Goal: Answer question/provide support: Share knowledge or assist other users

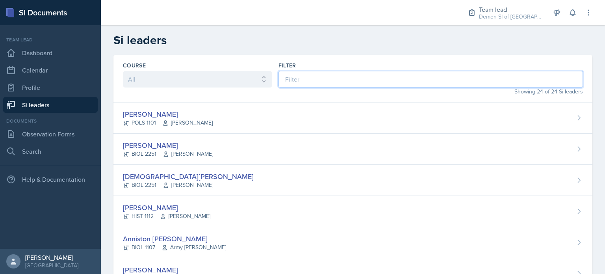
click at [300, 76] on input at bounding box center [430, 79] width 304 height 17
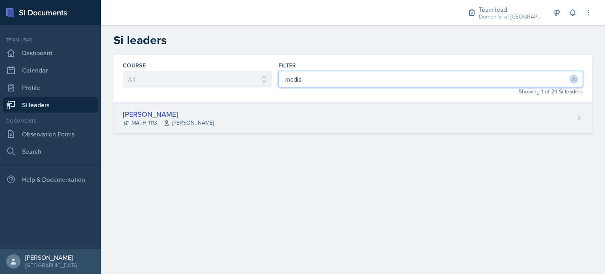
type input "madis"
click at [150, 119] on div "MATH 1113 Ben Sloop" at bounding box center [168, 123] width 91 height 8
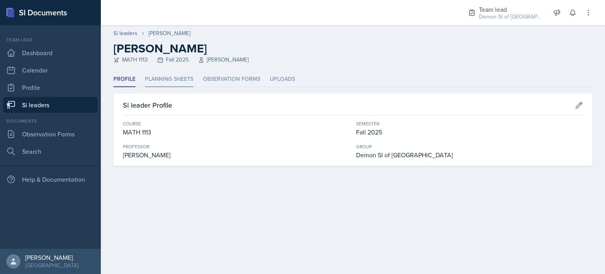
click at [168, 81] on li "Planning Sheets" at bounding box center [169, 79] width 48 height 15
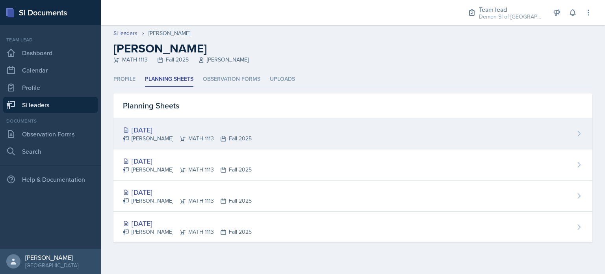
click at [164, 128] on div "Sep 5th, 2025" at bounding box center [187, 129] width 129 height 11
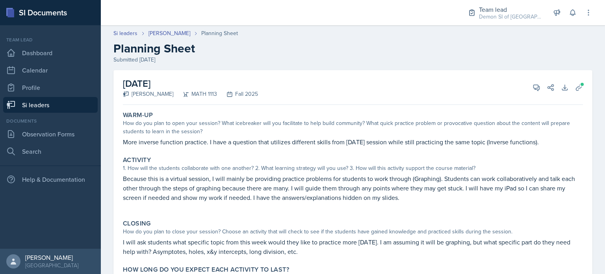
scroll to position [50, 0]
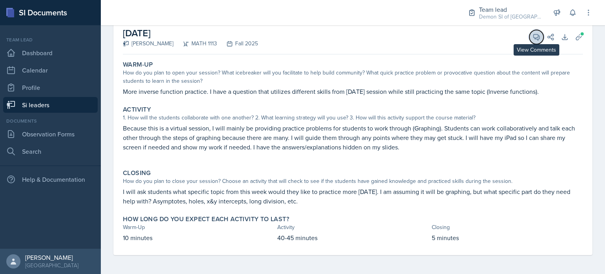
click at [532, 37] on icon at bounding box center [536, 37] width 8 height 8
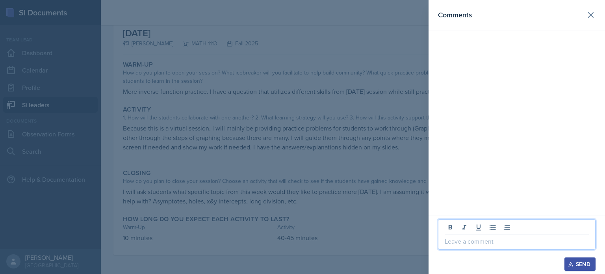
click at [460, 239] on p at bounding box center [517, 240] width 144 height 9
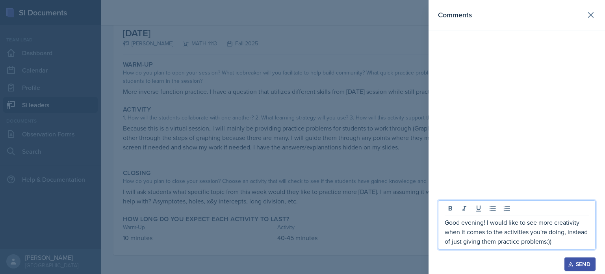
click at [561, 246] on div "Good evening! I would like to see more creativity when it comes to the activiti…" at bounding box center [516, 224] width 157 height 49
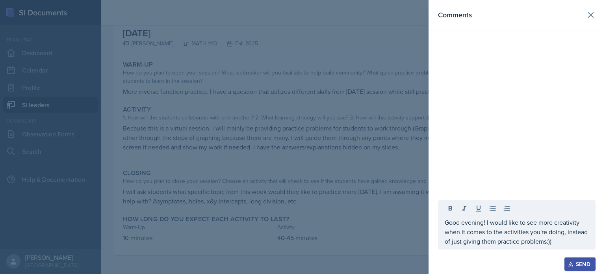
click at [561, 246] on div "Good evening! I would like to see more creativity when it comes to the activiti…" at bounding box center [516, 224] width 157 height 49
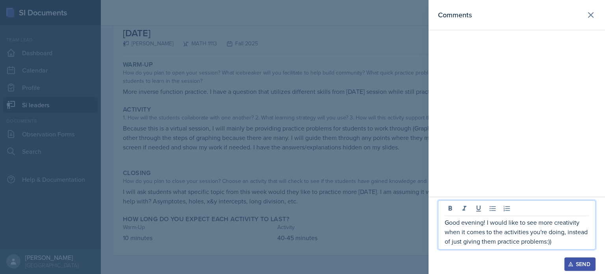
click at [558, 246] on div "Good evening! I would like to see more creativity when it comes to the activiti…" at bounding box center [516, 224] width 157 height 49
click at [557, 244] on p "Good evening! I would like to see more creativity when it comes to the activiti…" at bounding box center [517, 231] width 144 height 28
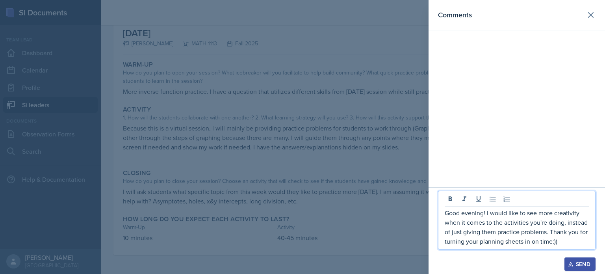
click at [483, 214] on p "Good evening! I would like to see more creativity when it comes to the activiti…" at bounding box center [517, 227] width 144 height 38
click at [480, 212] on p "Hey queen! I would like to see more creativity when it comes to the activities …" at bounding box center [517, 227] width 144 height 38
click at [478, 212] on p "Hey queen! I would like to see more creativity when it comes to the activities …" at bounding box center [517, 227] width 144 height 38
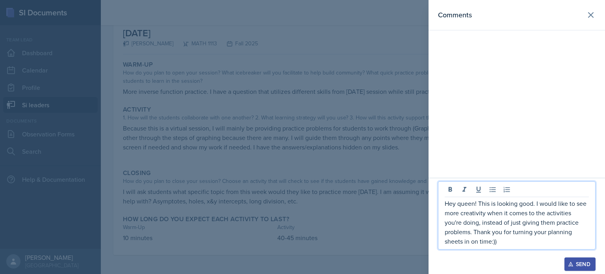
click at [461, 222] on p "Hey queen! This is looking good. I would like to see more creativity when it co…" at bounding box center [517, 221] width 144 height 47
click at [493, 231] on p "Hey queen! This is looking good. I would like to see more creativity when it co…" at bounding box center [517, 221] width 144 height 47
click at [495, 232] on p "Hey queen! This is looking good. I would like to see more creativity when it co…" at bounding box center [517, 221] width 144 height 47
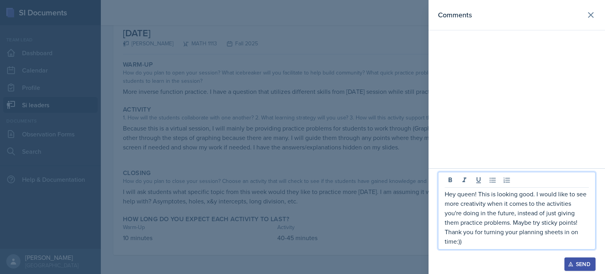
click at [578, 241] on p "Hey queen! This is looking good. I would like to see more creativity when it co…" at bounding box center [517, 217] width 144 height 57
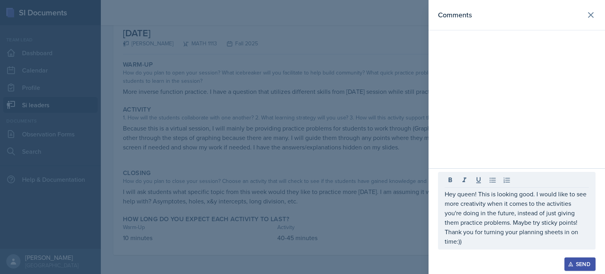
click at [576, 263] on div "Send" at bounding box center [579, 264] width 21 height 6
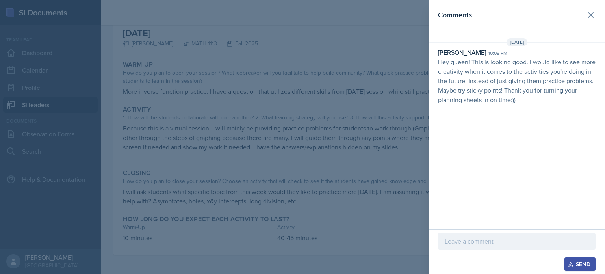
click at [535, 100] on p "Hey queen! This is looking good. I would like to see more creativity when it co…" at bounding box center [516, 80] width 157 height 47
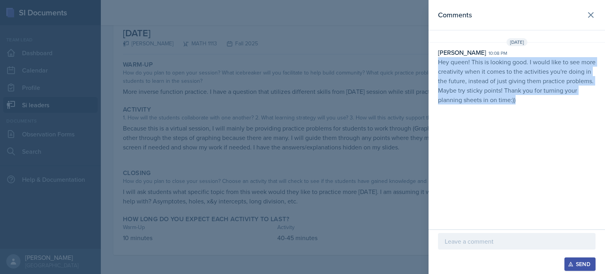
drag, startPoint x: 535, startPoint y: 100, endPoint x: 438, endPoint y: 59, distance: 105.2
click at [438, 59] on p "Hey queen! This is looking good. I would like to see more creativity when it co…" at bounding box center [516, 80] width 157 height 47
copy p "Hey queen! This is looking good. I would like to see more creativity when it co…"
click at [586, 13] on icon at bounding box center [590, 14] width 9 height 9
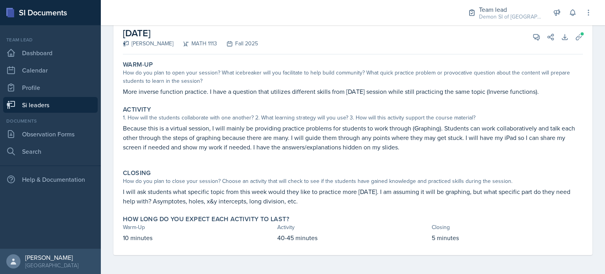
scroll to position [0, 0]
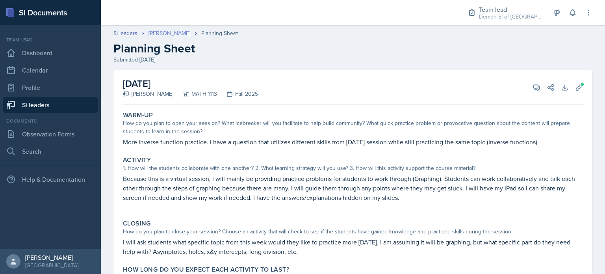
click at [154, 33] on link "[PERSON_NAME]" at bounding box center [169, 33] width 42 height 8
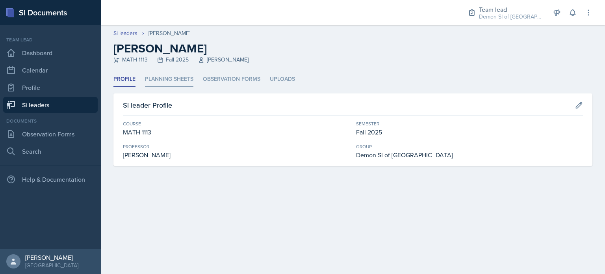
click at [188, 76] on li "Planning Sheets" at bounding box center [169, 79] width 48 height 15
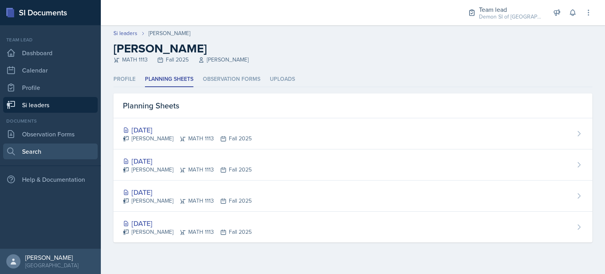
click at [28, 148] on link "Search" at bounding box center [50, 151] width 94 height 16
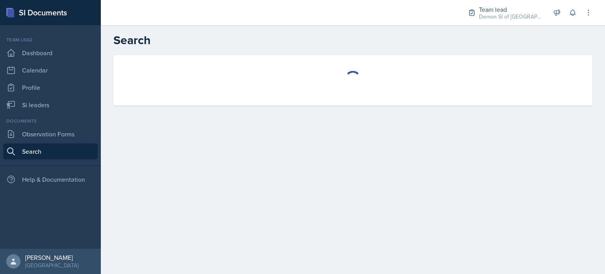
select select "all"
select select "1"
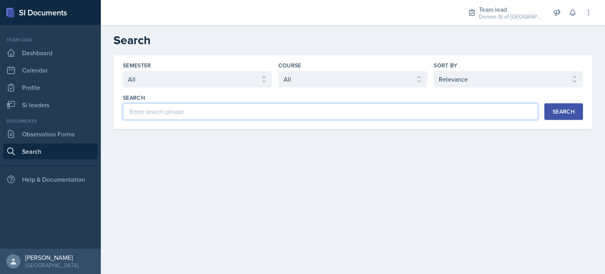
click at [187, 107] on input at bounding box center [330, 111] width 415 height 17
type input "sebas"
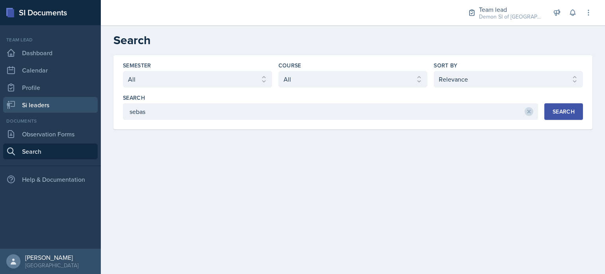
click at [31, 112] on link "Si leaders" at bounding box center [50, 105] width 94 height 16
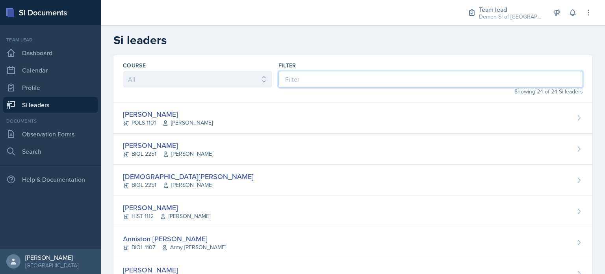
click at [328, 77] on input at bounding box center [430, 79] width 304 height 17
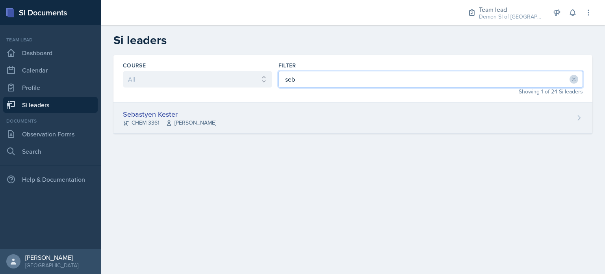
type input "seb"
click at [227, 113] on div "Sebastyen Kester CHEM 3361 Zane Bertoli" at bounding box center [352, 117] width 479 height 31
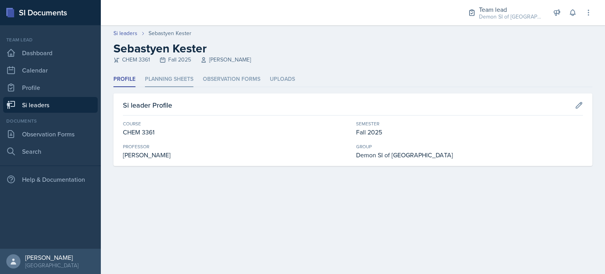
click at [187, 83] on li "Planning Sheets" at bounding box center [169, 79] width 48 height 15
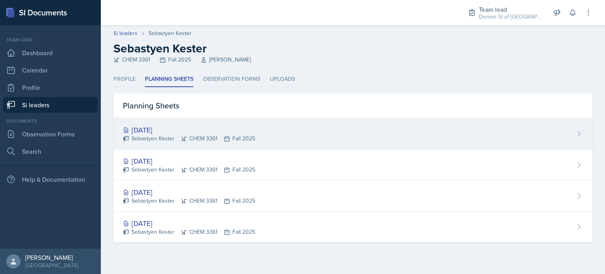
click at [161, 134] on div "Sebastyen Kester CHEM 3361 Fall 2025" at bounding box center [189, 138] width 132 height 8
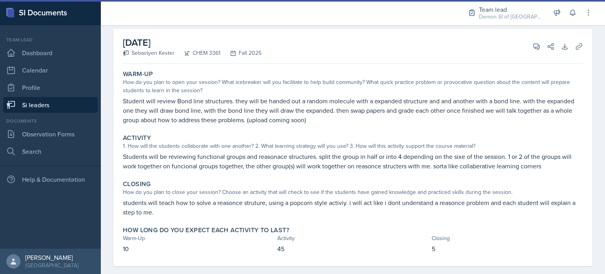
scroll to position [52, 0]
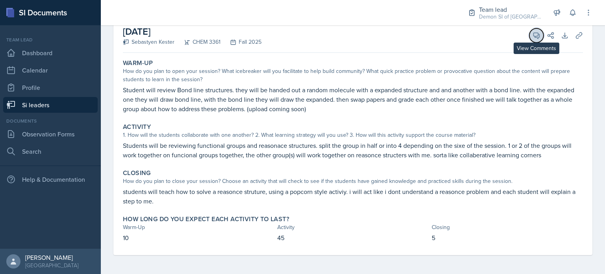
click at [532, 36] on icon at bounding box center [536, 35] width 8 height 8
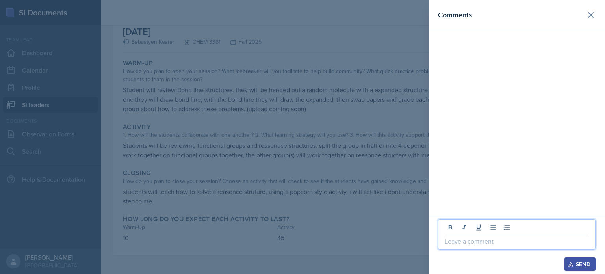
click at [460, 239] on p at bounding box center [517, 240] width 144 height 9
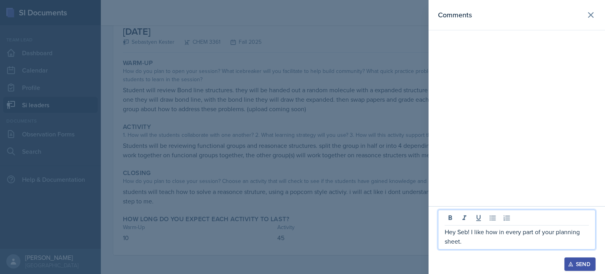
click at [497, 232] on p "Hey Seb! I like how in every part of your planning sheet." at bounding box center [517, 236] width 144 height 19
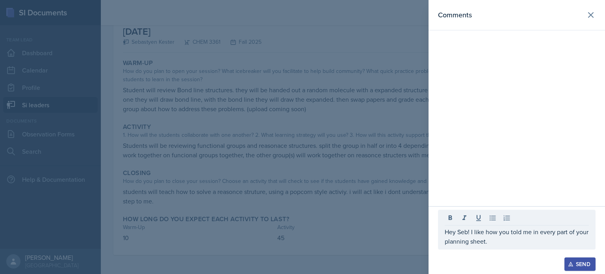
click at [502, 246] on div "Hey Seb! I like how you told me in every part of your planning sheet." at bounding box center [516, 229] width 157 height 40
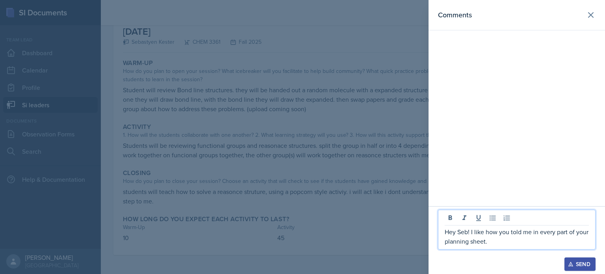
click at [497, 238] on p "Hey Seb! I like how you told me in every part of your planning sheet." at bounding box center [517, 236] width 144 height 19
click at [529, 228] on p "Hey Seb! I like how you told me in every part of your planning sheet." at bounding box center [517, 236] width 144 height 19
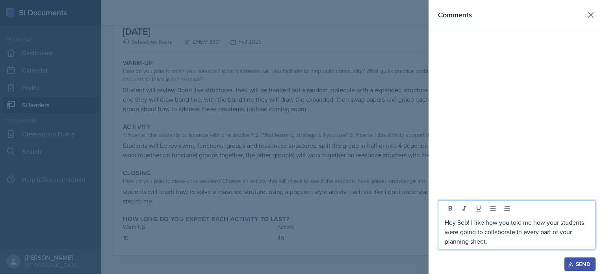
click at [498, 241] on p "Hey Seb! I like how you told me how your students were going to collaborate in …" at bounding box center [517, 231] width 144 height 28
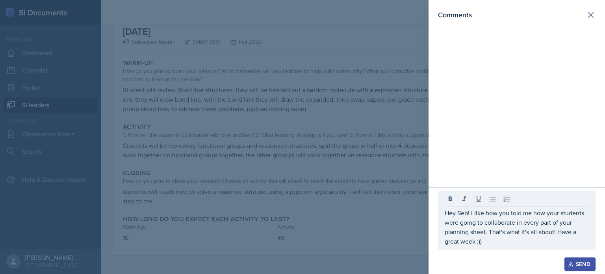
click at [585, 264] on div "Send" at bounding box center [579, 264] width 21 height 6
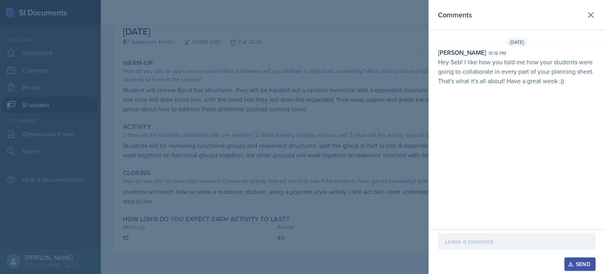
click at [284, 58] on div at bounding box center [302, 137] width 605 height 274
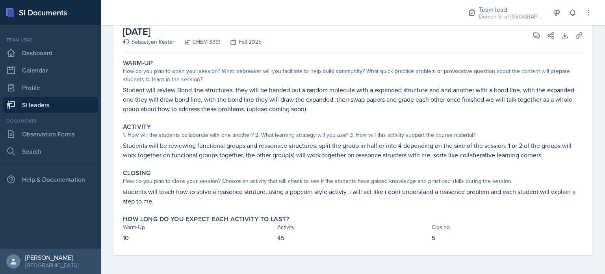
click at [71, 101] on link "Si leaders" at bounding box center [50, 105] width 94 height 16
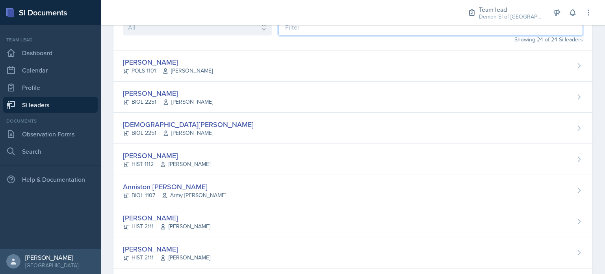
click at [293, 32] on input at bounding box center [430, 27] width 304 height 17
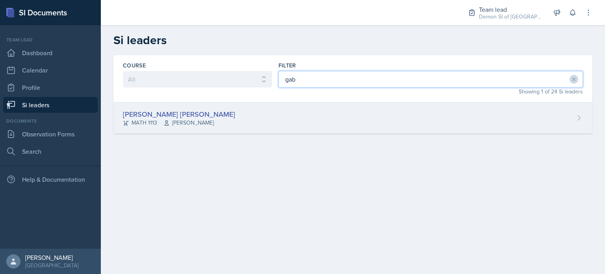
type input "gab"
click at [208, 110] on div "[PERSON_NAME] [PERSON_NAME]" at bounding box center [179, 114] width 112 height 11
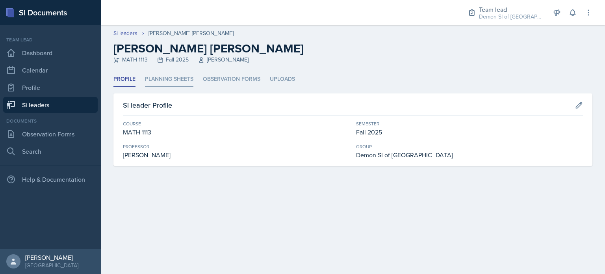
click at [183, 79] on li "Planning Sheets" at bounding box center [169, 79] width 48 height 15
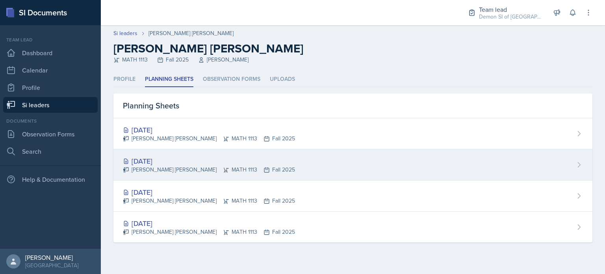
click at [183, 161] on div "[DATE]" at bounding box center [209, 161] width 172 height 11
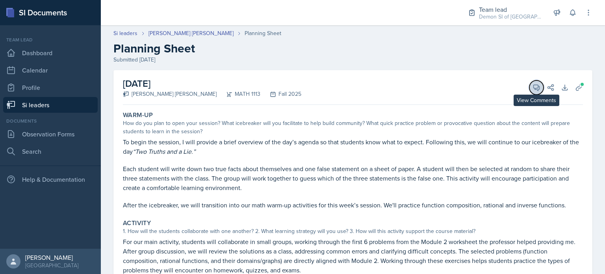
click at [533, 89] on icon at bounding box center [536, 88] width 6 height 6
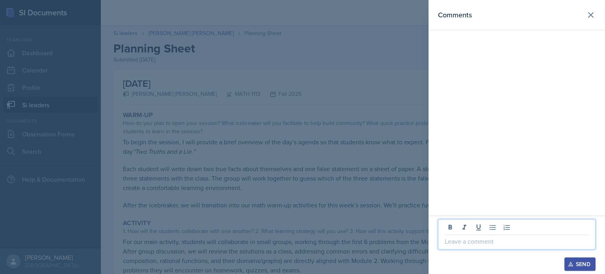
click at [489, 245] on p at bounding box center [517, 240] width 144 height 9
click at [452, 240] on p "HEy Gabriela" at bounding box center [517, 240] width 144 height 9
click at [481, 242] on p "Hey Gabriela" at bounding box center [517, 240] width 144 height 9
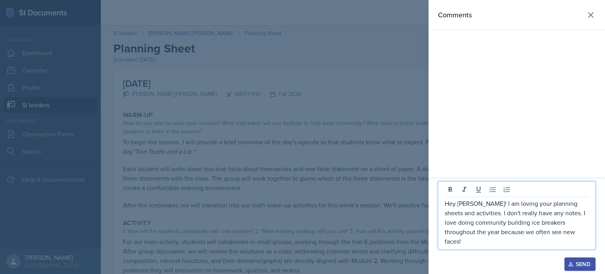
click at [589, 262] on div "Send" at bounding box center [579, 264] width 21 height 6
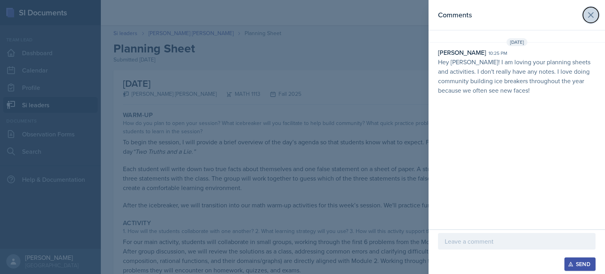
click at [586, 15] on icon at bounding box center [590, 14] width 9 height 9
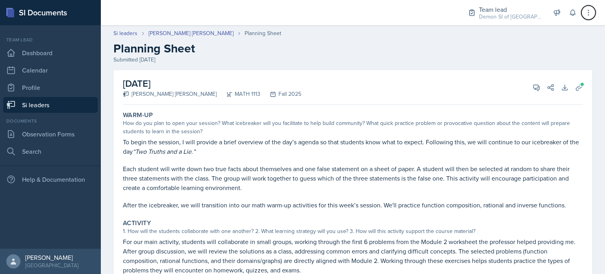
click at [586, 15] on icon at bounding box center [588, 13] width 8 height 8
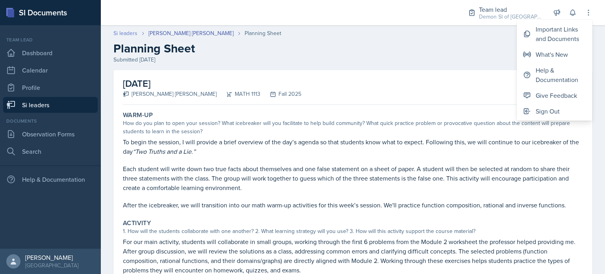
click at [119, 34] on link "Si leaders" at bounding box center [125, 33] width 24 height 8
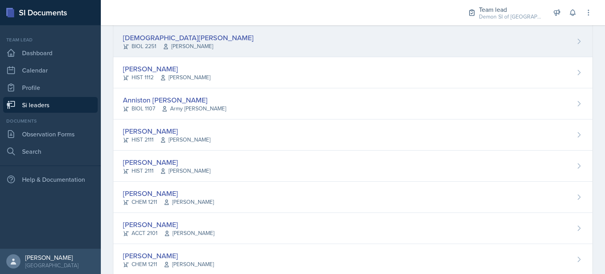
scroll to position [191, 0]
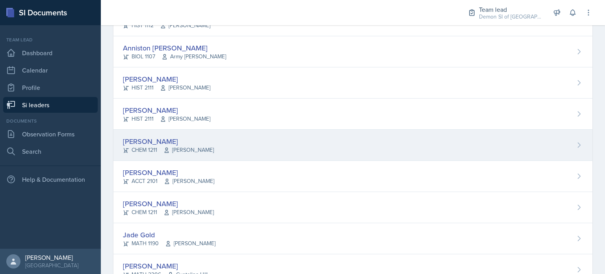
click at [170, 136] on div "[PERSON_NAME]" at bounding box center [168, 141] width 91 height 11
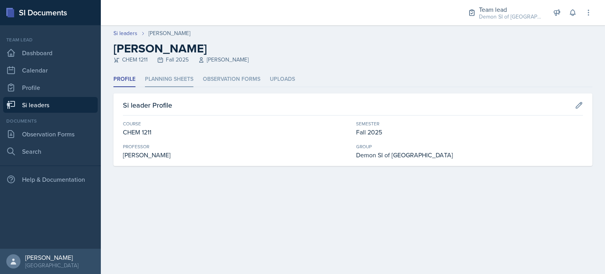
click at [180, 80] on li "Planning Sheets" at bounding box center [169, 79] width 48 height 15
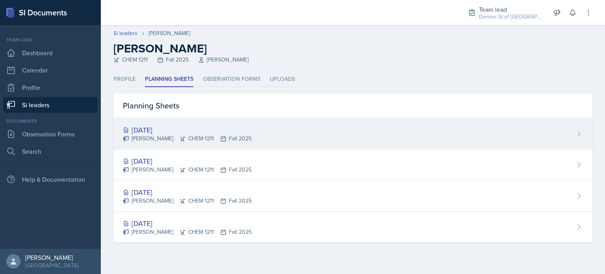
click at [162, 133] on div "[DATE]" at bounding box center [187, 129] width 129 height 11
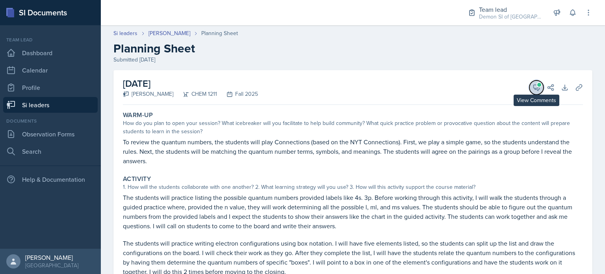
click at [533, 90] on icon at bounding box center [536, 88] width 6 height 6
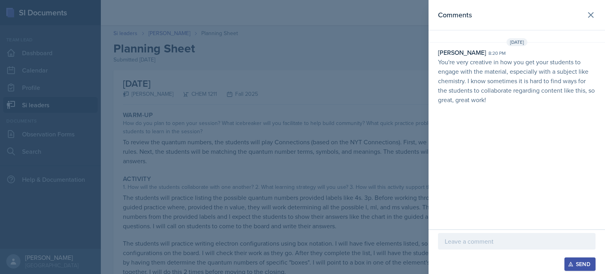
click at [601, 20] on header "Comments" at bounding box center [516, 15] width 176 height 30
click at [598, 22] on header "Comments" at bounding box center [516, 15] width 176 height 30
click at [589, 15] on icon at bounding box center [590, 14] width 9 height 9
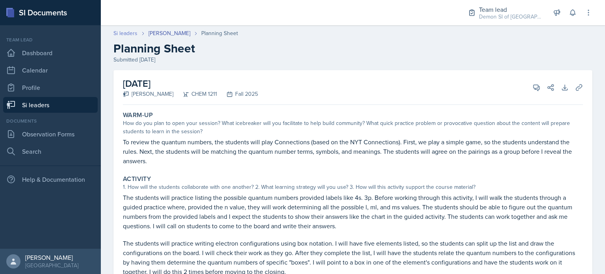
click at [128, 33] on link "Si leaders" at bounding box center [125, 33] width 24 height 8
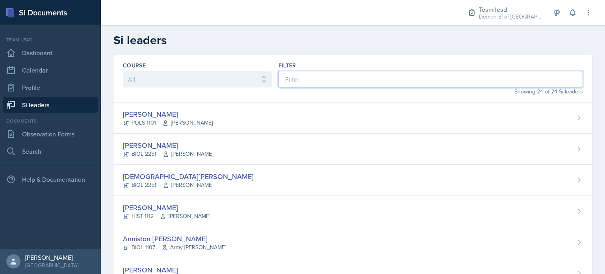
click at [300, 85] on input at bounding box center [430, 79] width 304 height 17
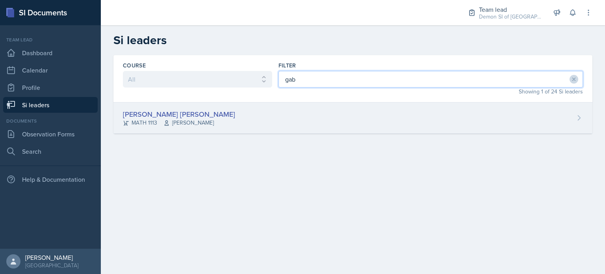
type input "gab"
click at [216, 112] on div "[PERSON_NAME] [PERSON_NAME]" at bounding box center [179, 114] width 112 height 11
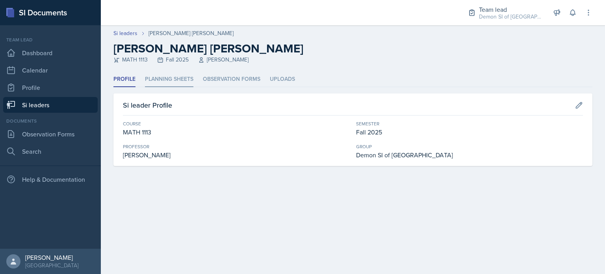
click at [177, 79] on li "Planning Sheets" at bounding box center [169, 79] width 48 height 15
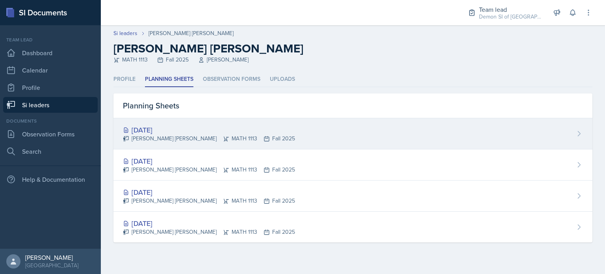
click at [165, 129] on div "[DATE]" at bounding box center [209, 129] width 172 height 11
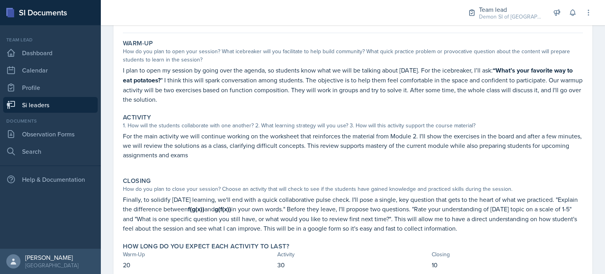
scroll to position [79, 0]
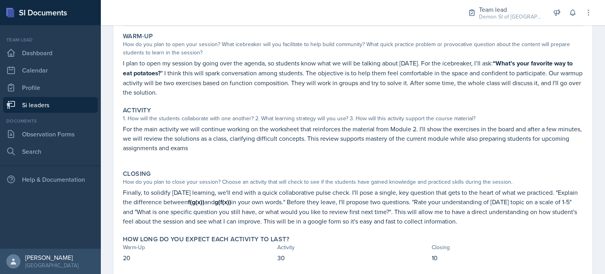
click at [165, 129] on p "For the main activity we will continue working on the worksheet that reinforces…" at bounding box center [353, 138] width 460 height 28
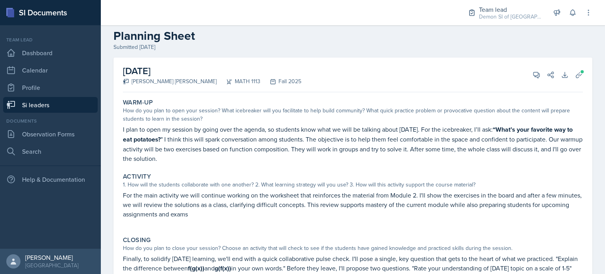
scroll to position [7, 0]
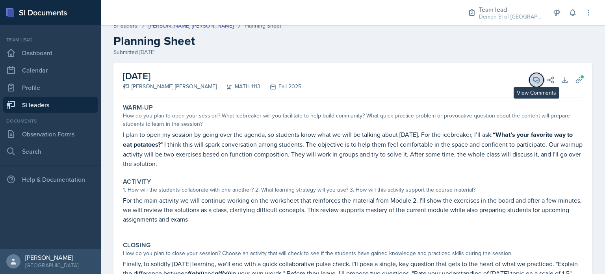
click at [537, 78] on span at bounding box center [539, 77] width 4 height 4
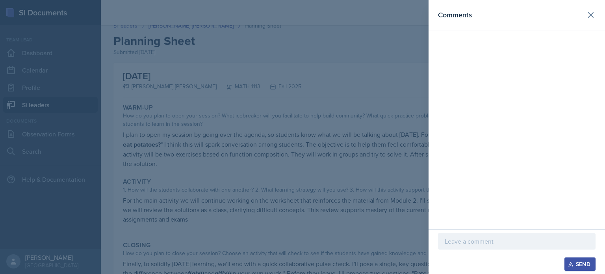
click at [470, 239] on p at bounding box center [517, 240] width 144 height 9
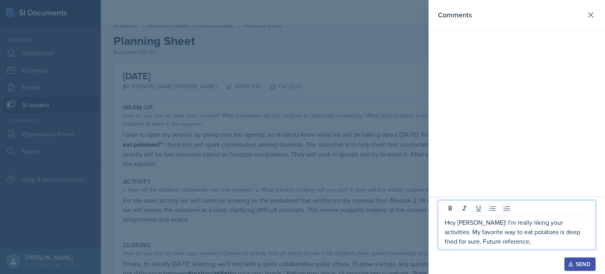
click at [446, 242] on p "Hey Gabriela! I'm really liking your activities. My favorite way to eat potatoe…" at bounding box center [517, 231] width 144 height 28
click at [516, 248] on div "Hey Gabriela! I'm really liking your activities. My favorite way to eat potatoe…" at bounding box center [516, 224] width 157 height 49
click at [512, 244] on p "Hey Gabriela! I'm really liking your activities. My favorite way to eat potatoe…" at bounding box center [517, 231] width 144 height 28
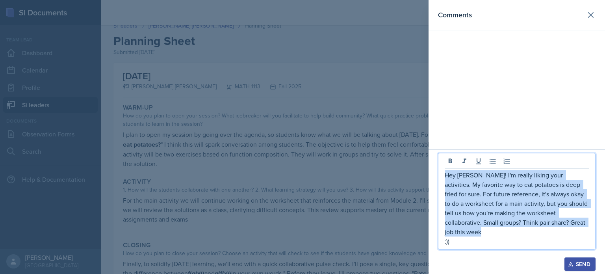
copy p "Hey Gabriela! I'm really liking your activities. My favorite way to eat potatoe…"
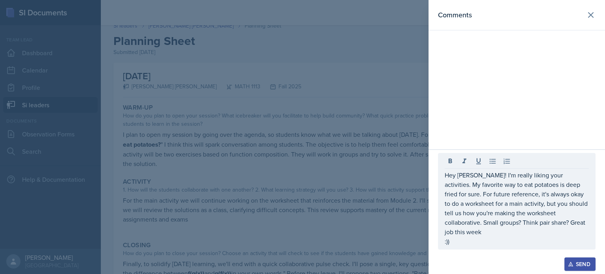
click at [572, 256] on div at bounding box center [516, 253] width 157 height 8
click at [577, 265] on div "Send" at bounding box center [579, 264] width 21 height 6
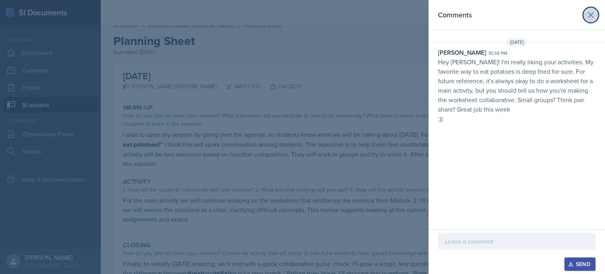
click at [586, 14] on icon at bounding box center [590, 14] width 9 height 9
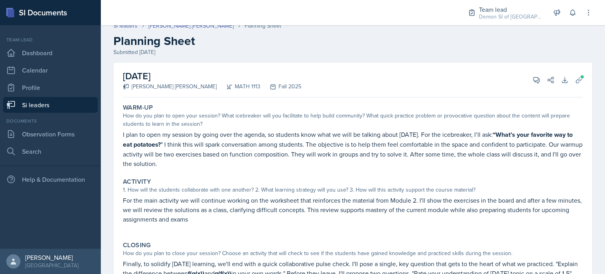
scroll to position [0, 0]
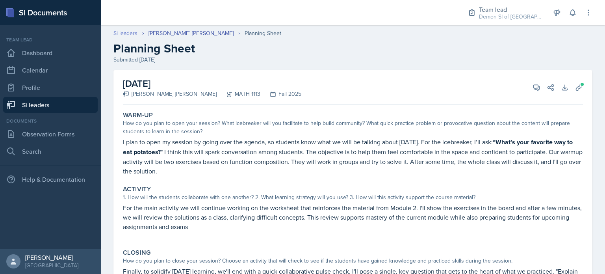
click at [132, 29] on link "Si leaders" at bounding box center [125, 33] width 24 height 8
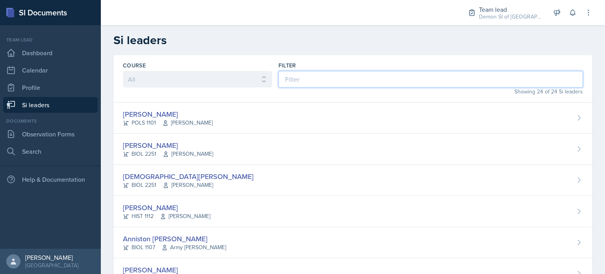
click at [298, 76] on input at bounding box center [430, 79] width 304 height 17
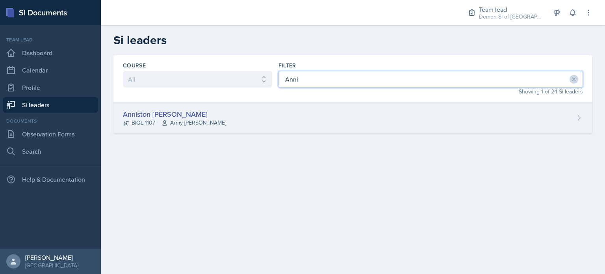
type input "Anni"
click at [226, 108] on div "Anniston Boyanton BIOL 1107 Army Lester" at bounding box center [352, 117] width 479 height 31
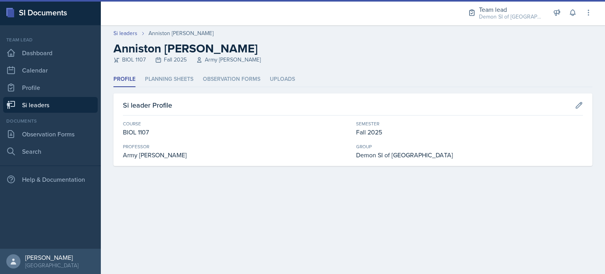
click at [194, 75] on ul "Profile Planning Sheets Observation Forms Uploads" at bounding box center [352, 79] width 479 height 15
click at [184, 77] on li "Planning Sheets" at bounding box center [169, 79] width 48 height 15
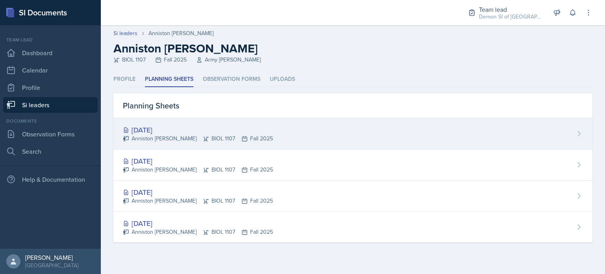
click at [172, 135] on div "Anniston Boyanton BIOL 1107 Fall 2025" at bounding box center [198, 138] width 150 height 8
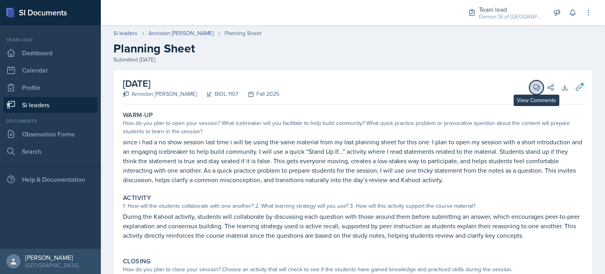
click at [529, 89] on button "View Comments" at bounding box center [536, 87] width 14 height 14
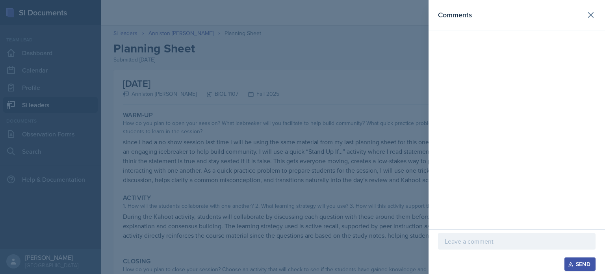
click at [495, 230] on div "Send" at bounding box center [516, 251] width 176 height 44
click at [491, 233] on div at bounding box center [516, 241] width 157 height 17
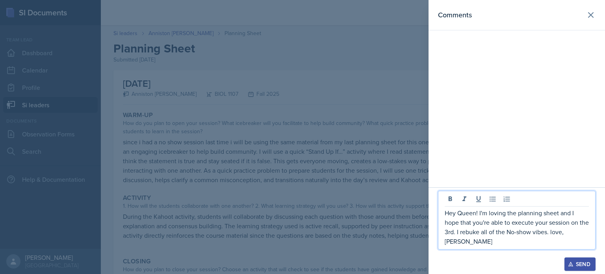
click at [560, 233] on p "Hey Queen! I'm loving the planning sheet and I hope that you're able to execute…" at bounding box center [517, 227] width 144 height 38
click at [457, 241] on p "love, kenzie" at bounding box center [517, 240] width 144 height 9
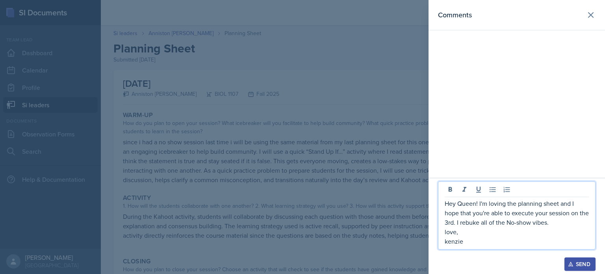
click at [445, 232] on p "love," at bounding box center [517, 231] width 144 height 9
click at [526, 240] on p "kenzie" at bounding box center [517, 240] width 144 height 9
click at [459, 234] on p "love," at bounding box center [517, 231] width 144 height 9
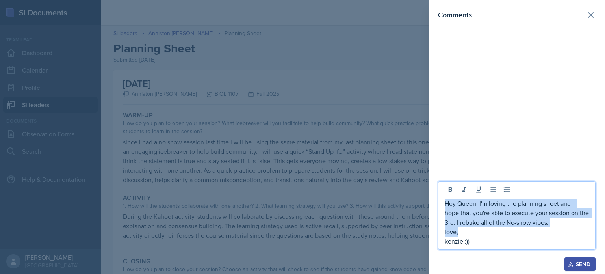
copy div "Hey Queen! I'm loving the planning sheet and I hope that you're able to execute…"
click at [580, 265] on div "Send" at bounding box center [579, 264] width 21 height 6
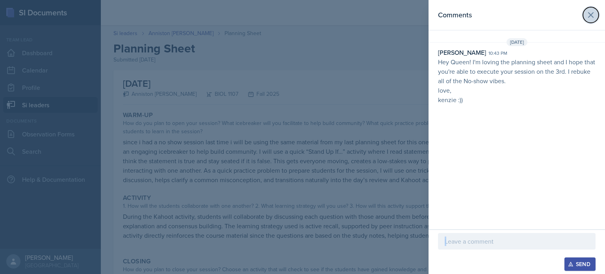
click at [583, 15] on button at bounding box center [591, 15] width 16 height 16
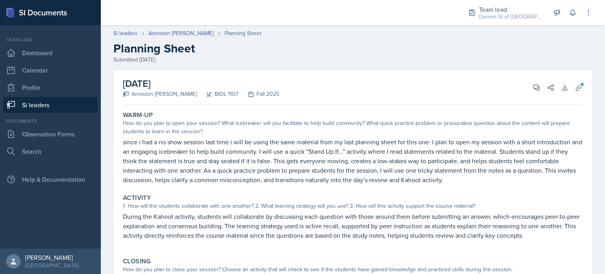
click at [41, 104] on link "Si leaders" at bounding box center [50, 105] width 94 height 16
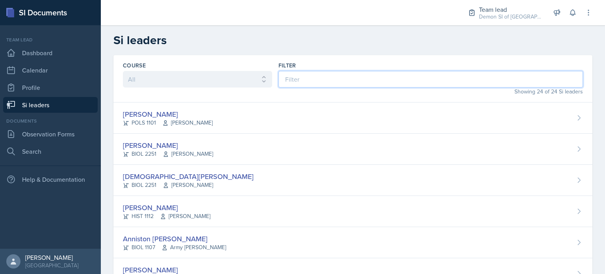
click at [305, 76] on input at bounding box center [430, 79] width 304 height 17
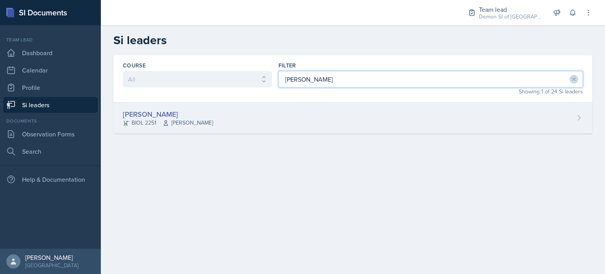
type input "rhem"
click at [178, 113] on div "[PERSON_NAME]" at bounding box center [168, 114] width 90 height 11
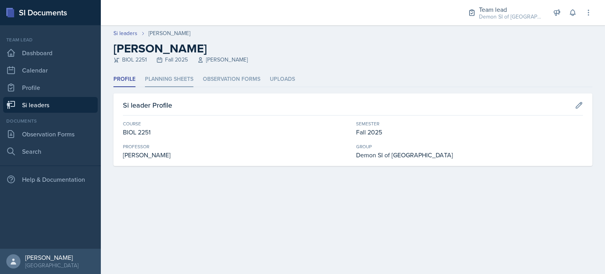
click at [176, 75] on li "Planning Sheets" at bounding box center [169, 79] width 48 height 15
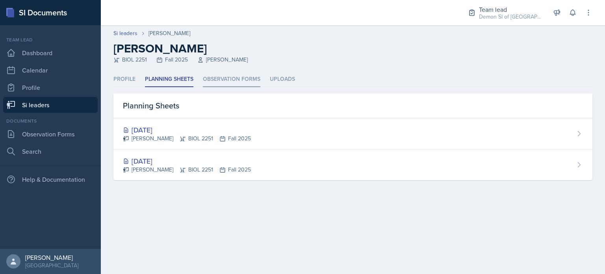
click at [212, 85] on li "Observation Forms" at bounding box center [231, 79] width 57 height 15
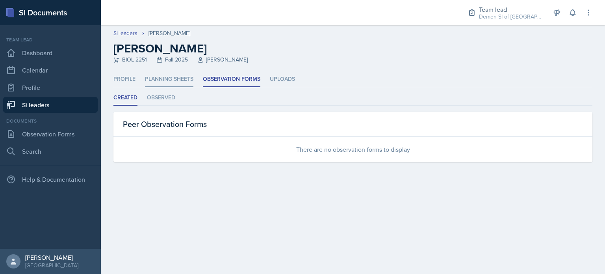
click at [172, 85] on li "Planning Sheets" at bounding box center [169, 79] width 48 height 15
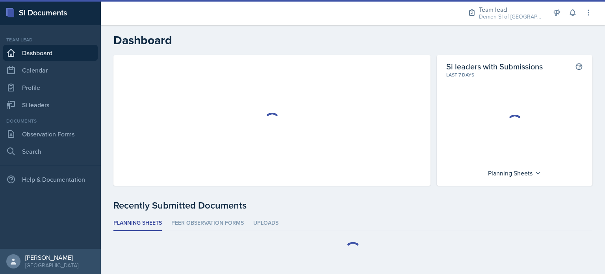
scroll to position [10, 0]
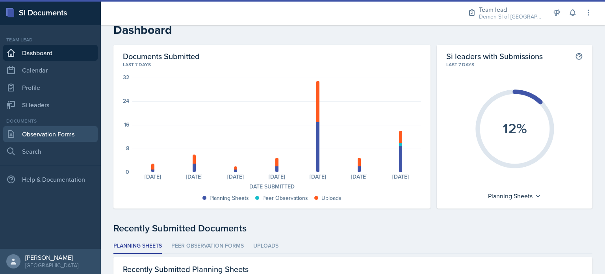
click at [77, 140] on link "Observation Forms" at bounding box center [50, 134] width 94 height 16
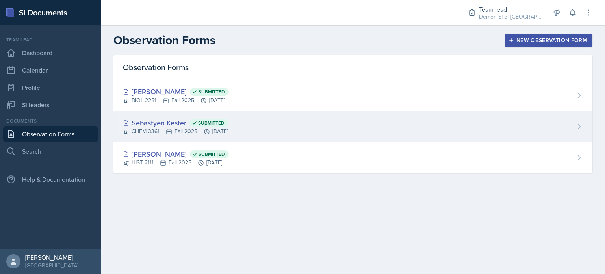
click at [228, 119] on div "Sebastyen Kester Submitted" at bounding box center [176, 122] width 106 height 11
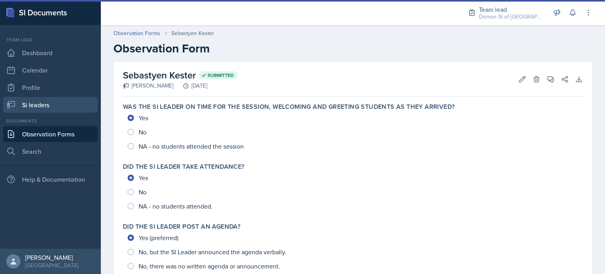
click at [57, 104] on link "Si leaders" at bounding box center [50, 105] width 94 height 16
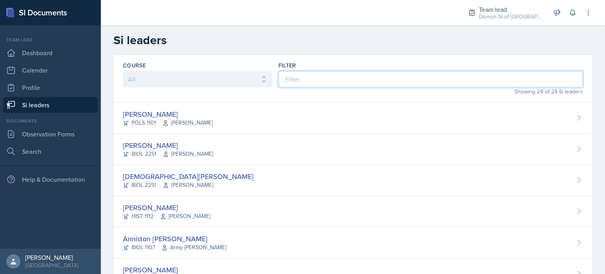
click at [383, 75] on input at bounding box center [430, 79] width 304 height 17
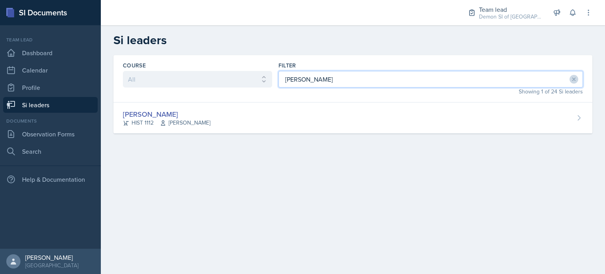
type input "[PERSON_NAME]"
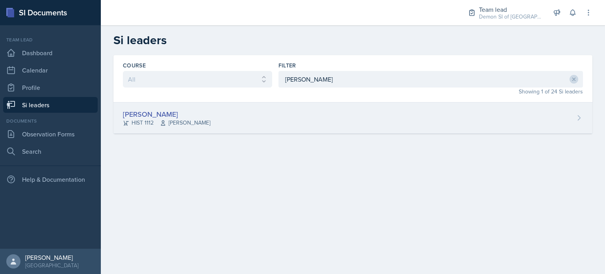
click at [307, 131] on div "[PERSON_NAME] HIST 1112 [PERSON_NAME]" at bounding box center [352, 117] width 479 height 31
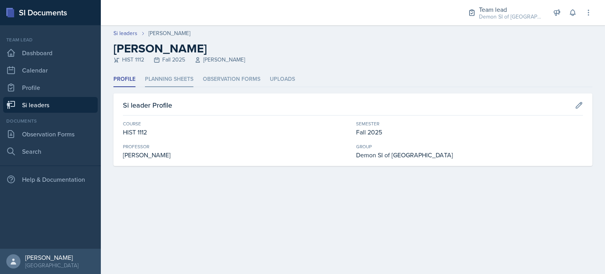
click at [154, 84] on li "Planning Sheets" at bounding box center [169, 79] width 48 height 15
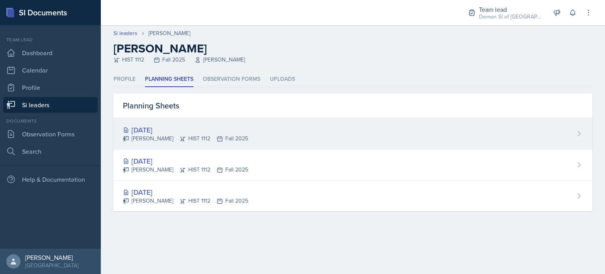
click at [151, 129] on div "[DATE]" at bounding box center [185, 129] width 125 height 11
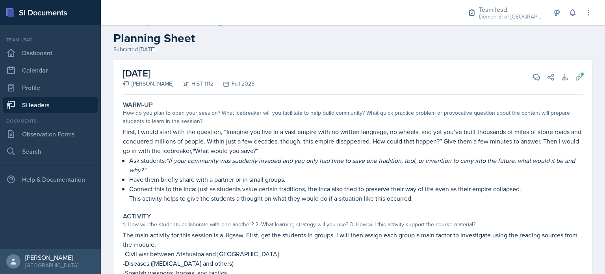
scroll to position [9, 0]
click at [532, 77] on icon at bounding box center [536, 78] width 8 height 8
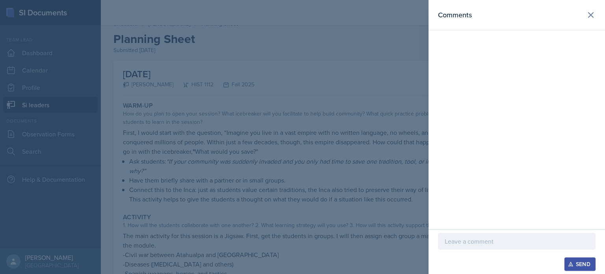
click at [475, 234] on div at bounding box center [516, 241] width 157 height 17
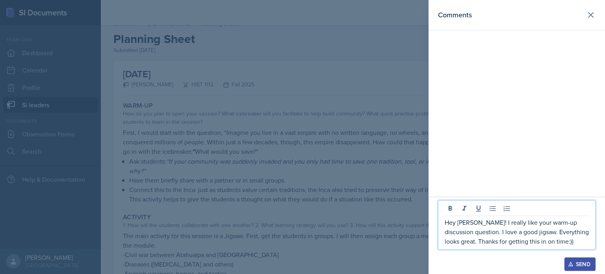
click at [584, 262] on div "Send" at bounding box center [579, 264] width 21 height 6
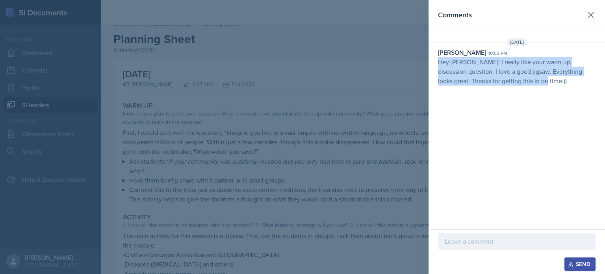
drag, startPoint x: 543, startPoint y: 88, endPoint x: 438, endPoint y: 64, distance: 108.3
click at [438, 64] on div "Comments [DATE] [PERSON_NAME] 10:53 pm Hey [PERSON_NAME]! I really like your wa…" at bounding box center [516, 114] width 176 height 229
copy p "Hey [PERSON_NAME]! I really like your warm-up discussion question. I love a goo…"
click at [593, 14] on icon at bounding box center [590, 14] width 9 height 9
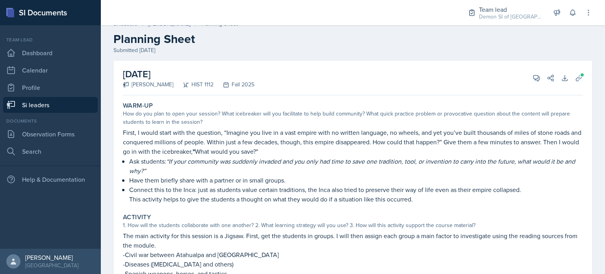
scroll to position [0, 0]
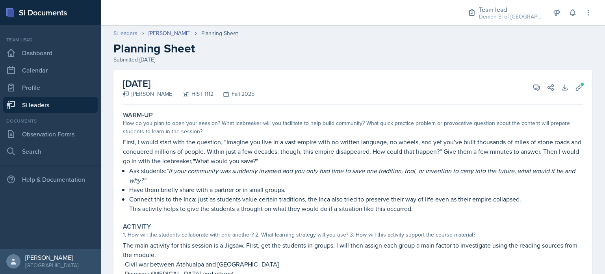
click at [121, 34] on link "Si leaders" at bounding box center [125, 33] width 24 height 8
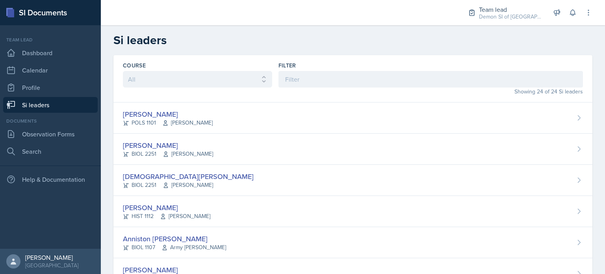
click at [292, 70] on div "Filter" at bounding box center [430, 74] width 304 height 26
click at [292, 83] on input at bounding box center [430, 79] width 304 height 17
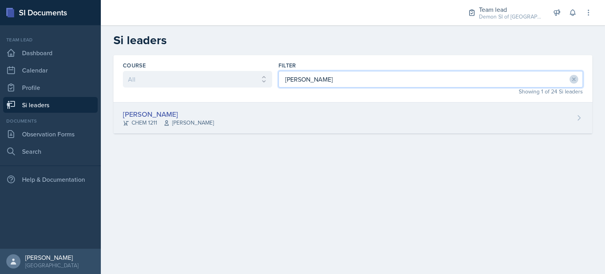
type input "[PERSON_NAME]"
click at [220, 109] on div "[PERSON_NAME] CHEM 1211 [PERSON_NAME]" at bounding box center [352, 117] width 479 height 31
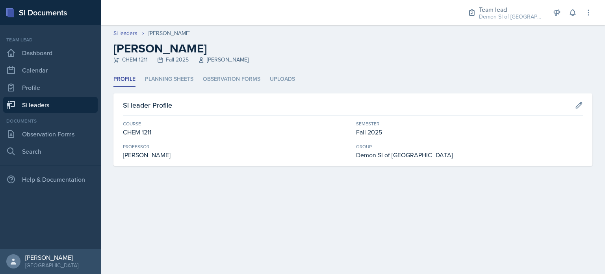
click at [174, 87] on div "Profile Planning Sheets Observation Forms Uploads Profile Planning Sheets Obser…" at bounding box center [352, 119] width 479 height 94
click at [166, 77] on li "Planning Sheets" at bounding box center [169, 79] width 48 height 15
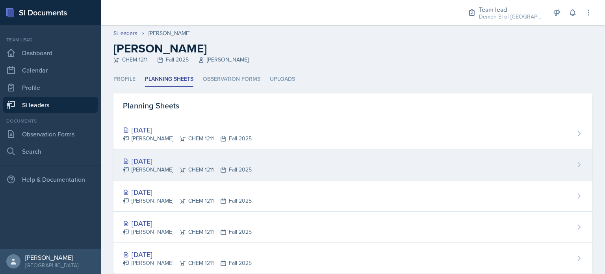
click at [196, 152] on div "[DATE] [PERSON_NAME] CHEM 1211 Fall 2025" at bounding box center [352, 164] width 479 height 31
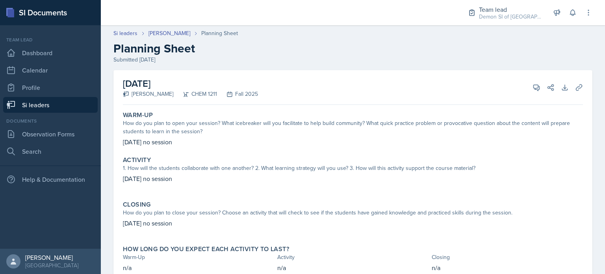
scroll to position [30, 0]
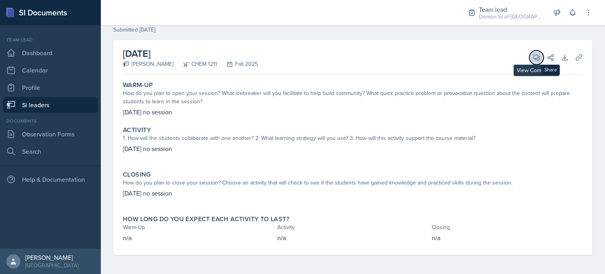
click at [532, 54] on icon at bounding box center [536, 58] width 8 height 8
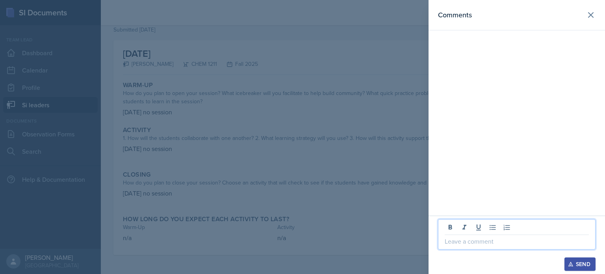
click at [484, 243] on p at bounding box center [517, 240] width 144 height 9
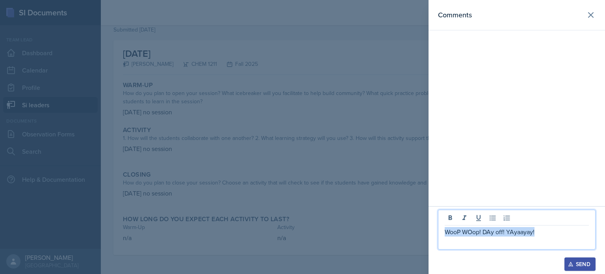
click at [568, 263] on icon "button" at bounding box center [571, 264] width 6 height 6
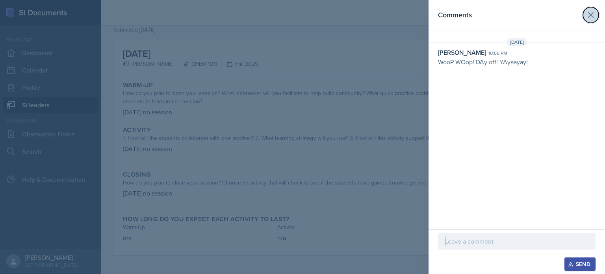
click at [593, 11] on icon at bounding box center [590, 14] width 9 height 9
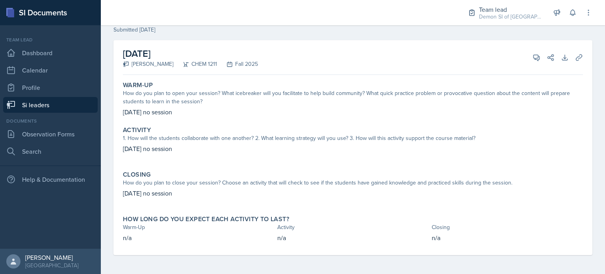
click at [72, 100] on link "Si leaders" at bounding box center [50, 105] width 94 height 16
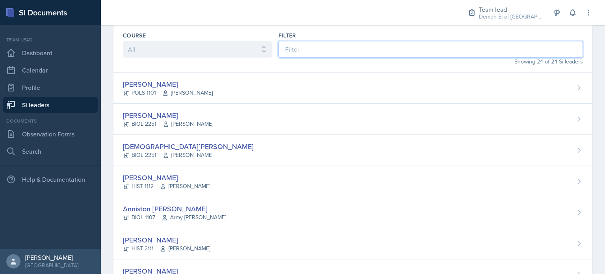
click at [320, 53] on input at bounding box center [430, 49] width 304 height 17
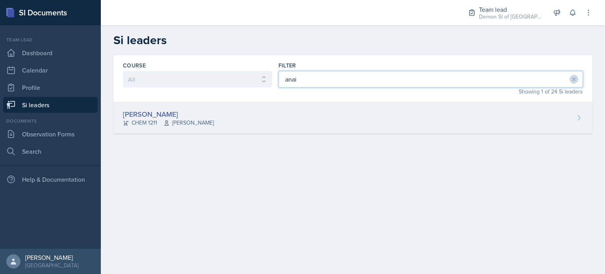
type input "anai"
click at [237, 111] on div "[PERSON_NAME] CHEM 1211 [PERSON_NAME]" at bounding box center [352, 117] width 479 height 31
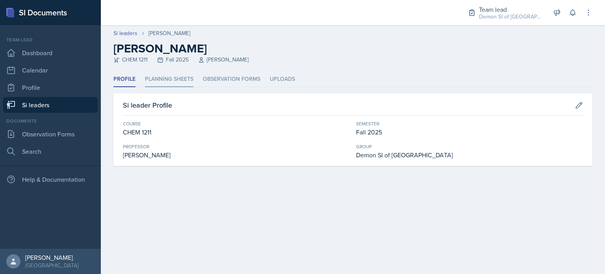
click at [182, 80] on li "Planning Sheets" at bounding box center [169, 79] width 48 height 15
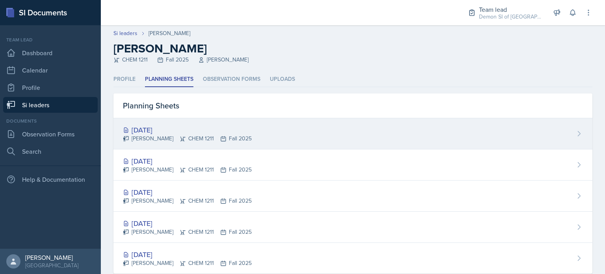
click at [161, 129] on div "[DATE]" at bounding box center [187, 129] width 129 height 11
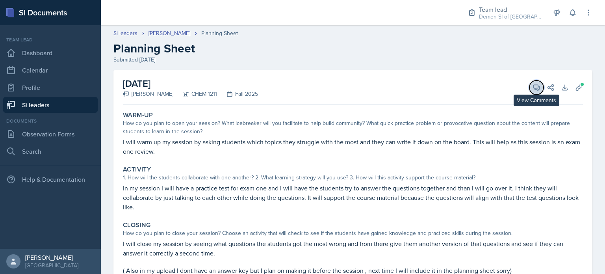
click at [529, 91] on button "View Comments" at bounding box center [536, 87] width 14 height 14
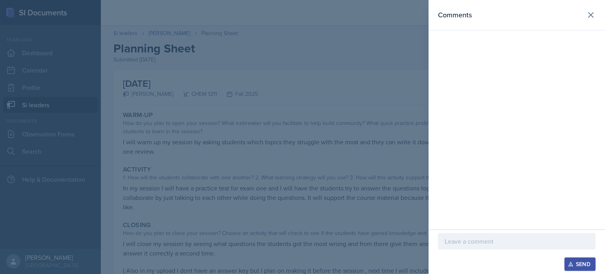
click at [467, 248] on div at bounding box center [516, 241] width 157 height 17
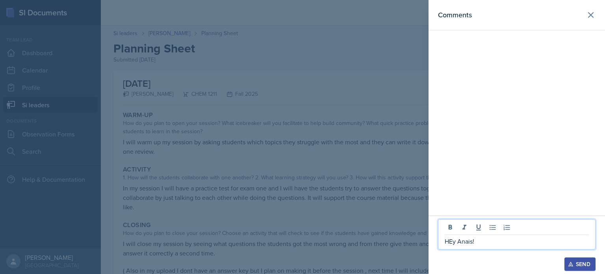
click at [453, 239] on p "HEy Anais!" at bounding box center [517, 240] width 144 height 9
click at [483, 239] on p "Hey [PERSON_NAME]!" at bounding box center [517, 240] width 144 height 9
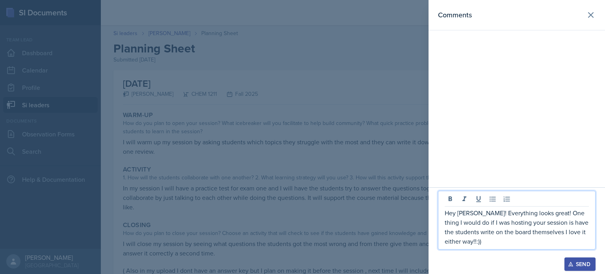
click at [476, 243] on p "Hey [PERSON_NAME]! Everything looks great! One thing I would do if I was hostin…" at bounding box center [517, 227] width 144 height 38
click at [551, 234] on p "Hey [PERSON_NAME]! Everything looks great! One thing I would do if I was hostin…" at bounding box center [517, 227] width 144 height 38
click at [553, 233] on p "Hey [PERSON_NAME]! Everything looks great! One thing I would do if I was hostin…" at bounding box center [517, 227] width 144 height 38
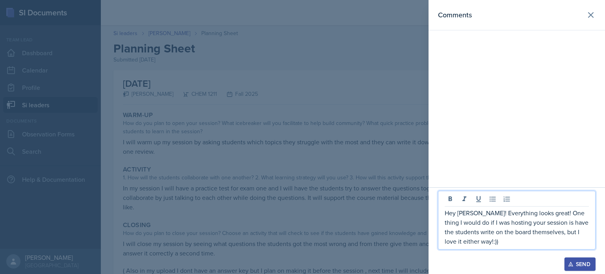
click at [515, 239] on p "Hey [PERSON_NAME]! Everything looks great! One thing I would do if I was hostin…" at bounding box center [517, 227] width 144 height 38
click at [552, 232] on p "Hey [PERSON_NAME]! Everything looks great! One thing I would do if I was hostin…" at bounding box center [517, 227] width 144 height 38
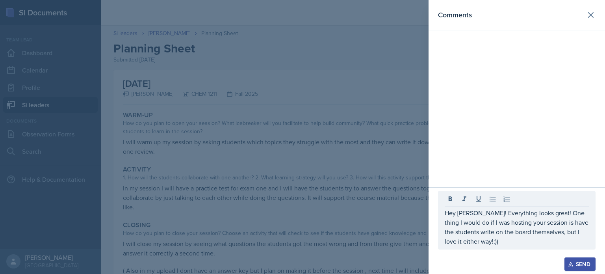
click at [578, 261] on div "Send" at bounding box center [579, 264] width 21 height 6
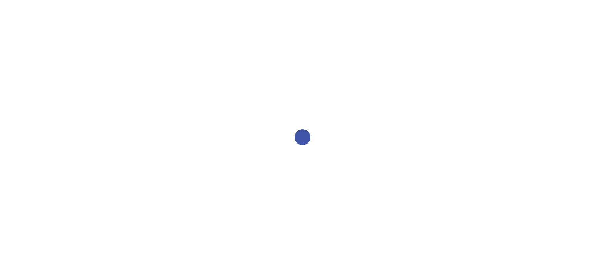
select select "2bed604d-1099-4043-b1bc-2365e8740244"
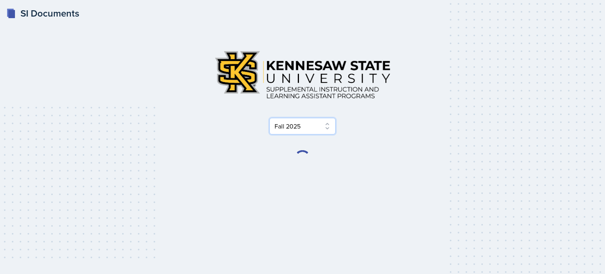
click at [277, 124] on select "Select Semester Fall 2025 Summer 2025 Spring 2025 Fall 2024 Summer 2024 Spring …" at bounding box center [302, 126] width 66 height 17
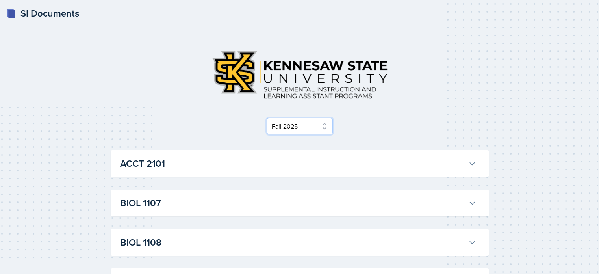
drag, startPoint x: 267, startPoint y: 126, endPoint x: 276, endPoint y: 113, distance: 15.7
click at [267, 126] on select "Select Semester Fall 2025 Summer 2025 Spring 2025 Fall 2024 Summer 2024 Spring …" at bounding box center [300, 126] width 66 height 17
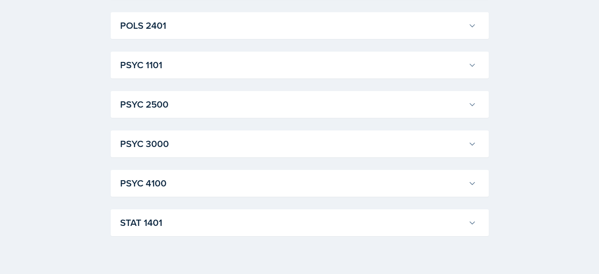
scroll to position [1134, 0]
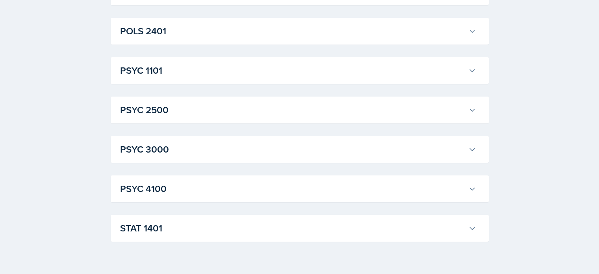
scroll to position [1116, 0]
click at [188, 228] on h3 "STAT 1401" at bounding box center [292, 229] width 345 height 14
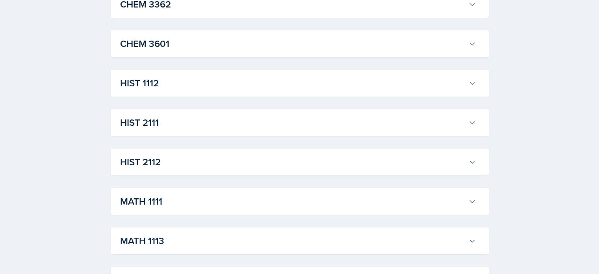
scroll to position [554, 0]
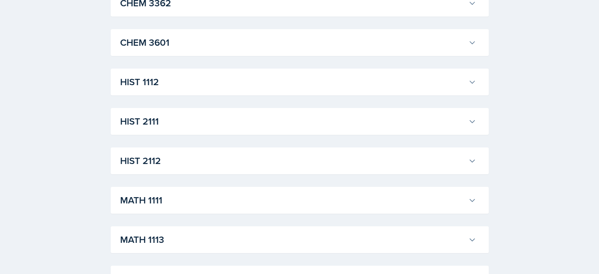
click at [166, 154] on h3 "HIST 2112" at bounding box center [292, 161] width 345 height 14
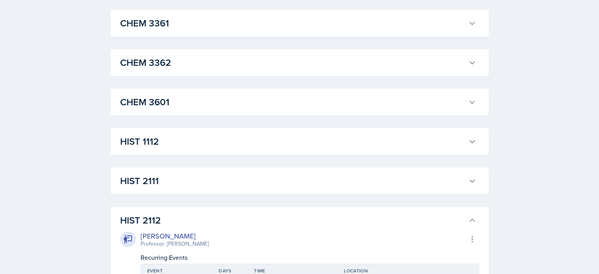
scroll to position [471, 0]
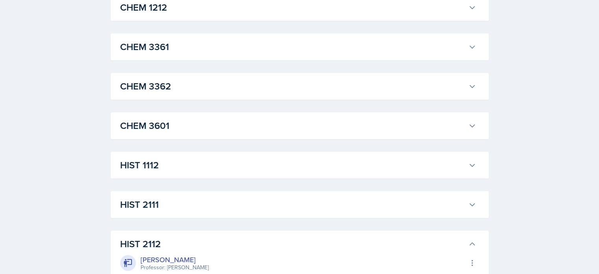
click at [206, 163] on h3 "HIST 1112" at bounding box center [292, 165] width 345 height 14
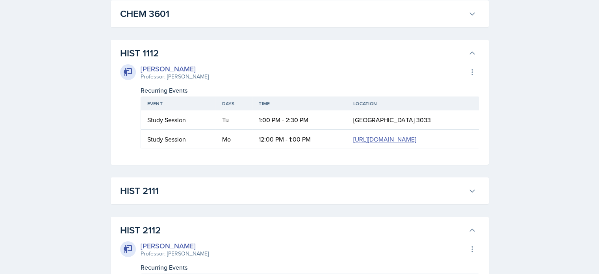
scroll to position [583, 0]
